Goal: Transaction & Acquisition: Register for event/course

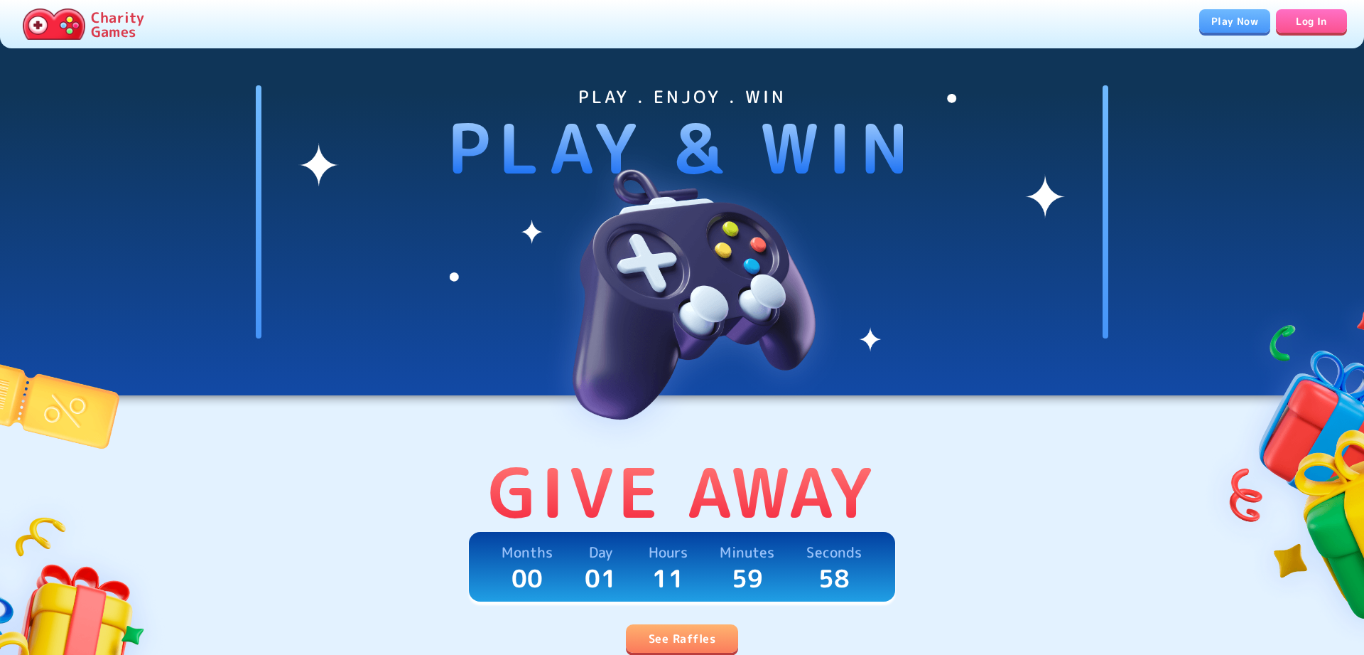
click at [716, 632] on link "See Raffles" at bounding box center [682, 638] width 112 height 28
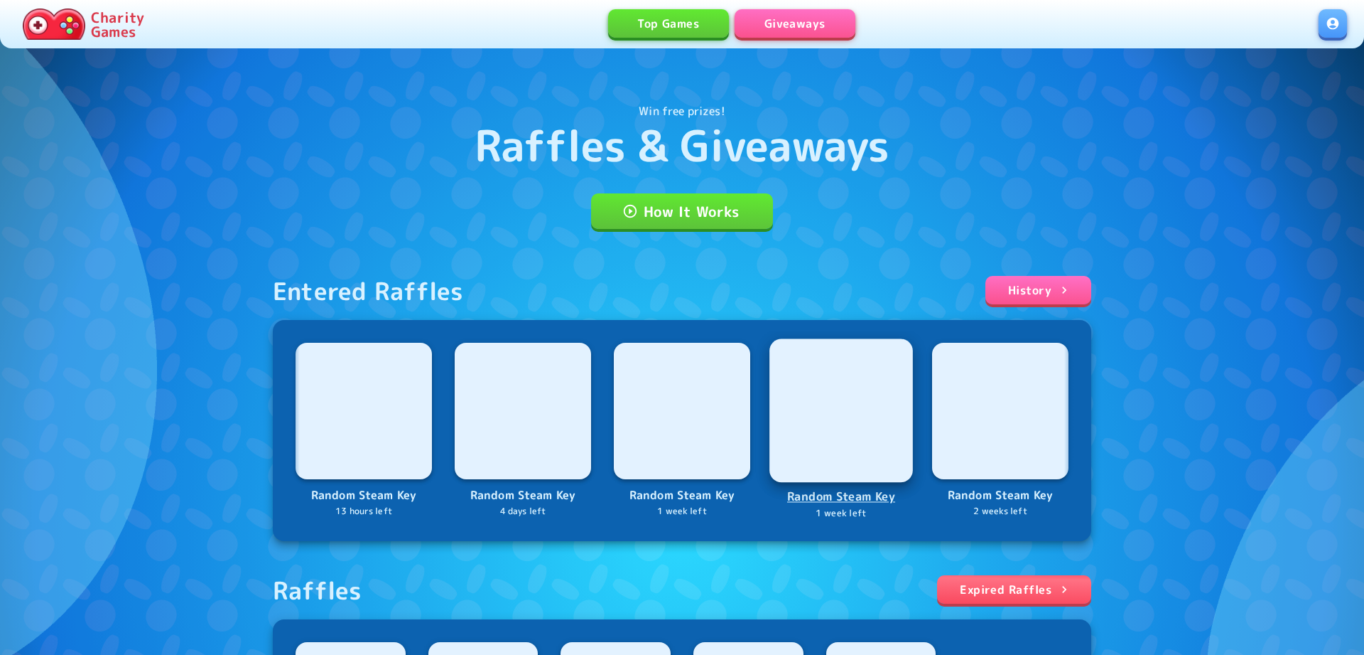
scroll to position [290, 0]
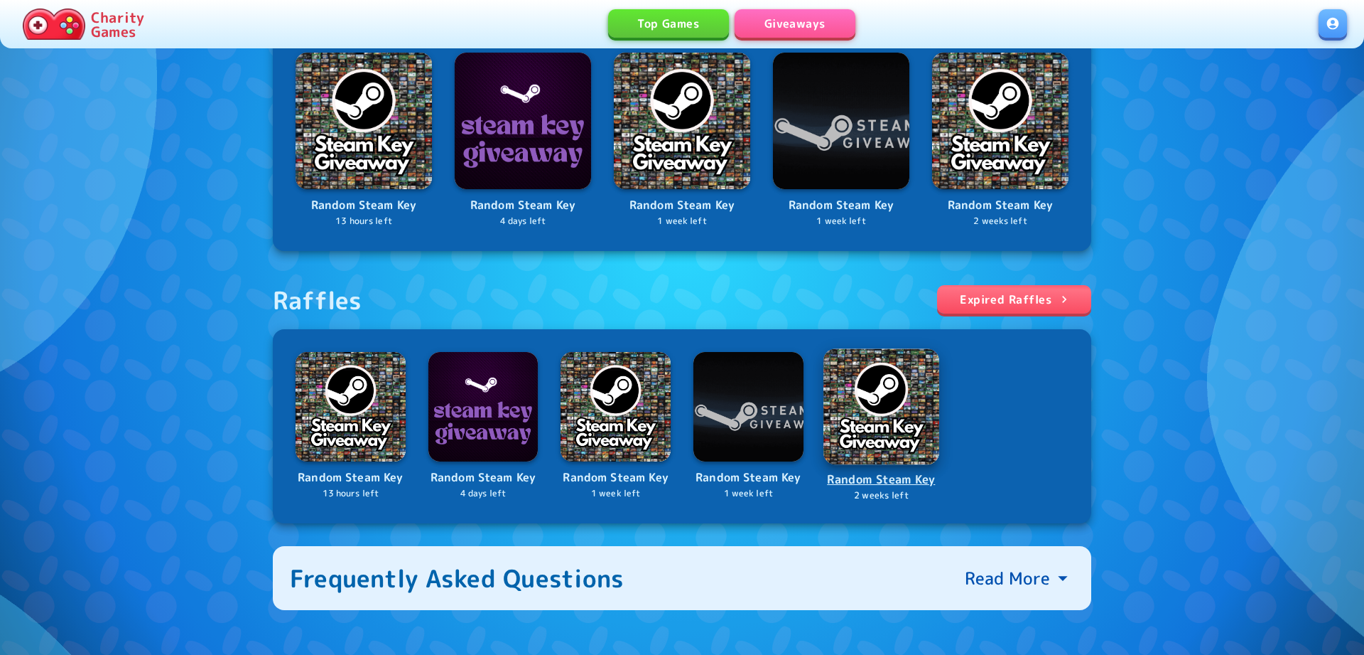
click at [899, 484] on p "Random Steam Key" at bounding box center [881, 479] width 113 height 19
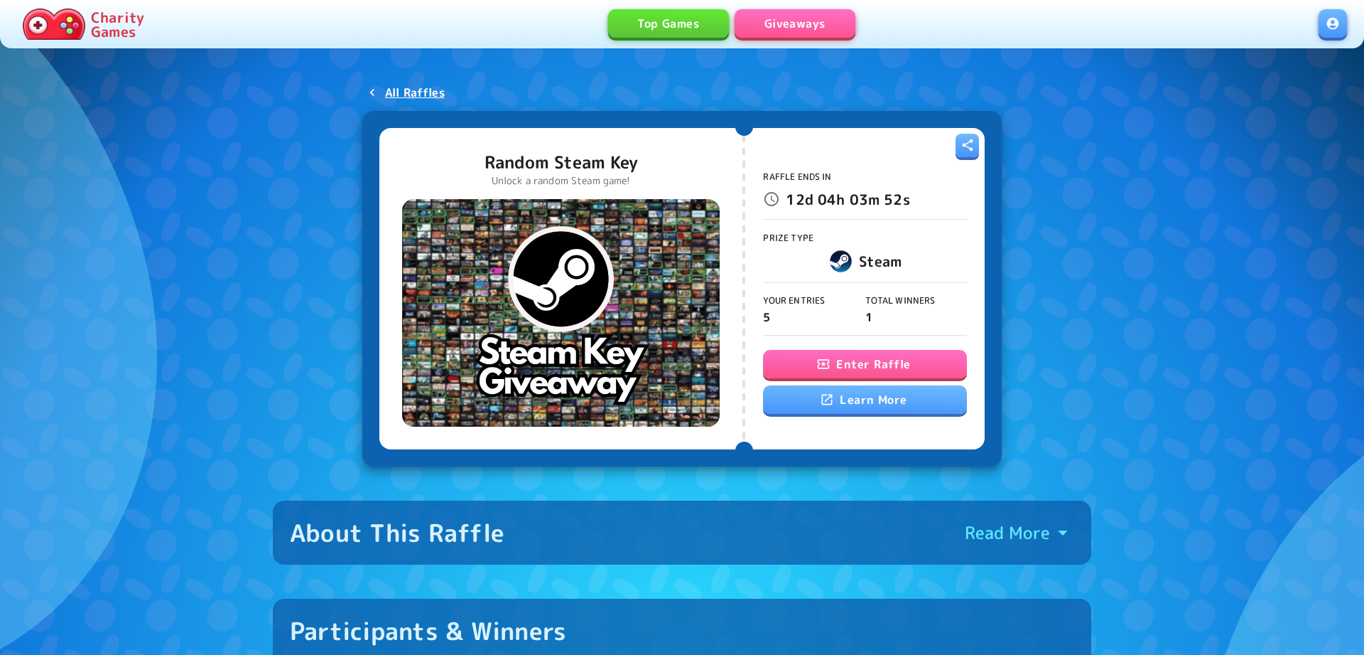
click at [883, 374] on button "Enter Raffle" at bounding box center [864, 364] width 203 height 28
